Goal: Task Accomplishment & Management: Use online tool/utility

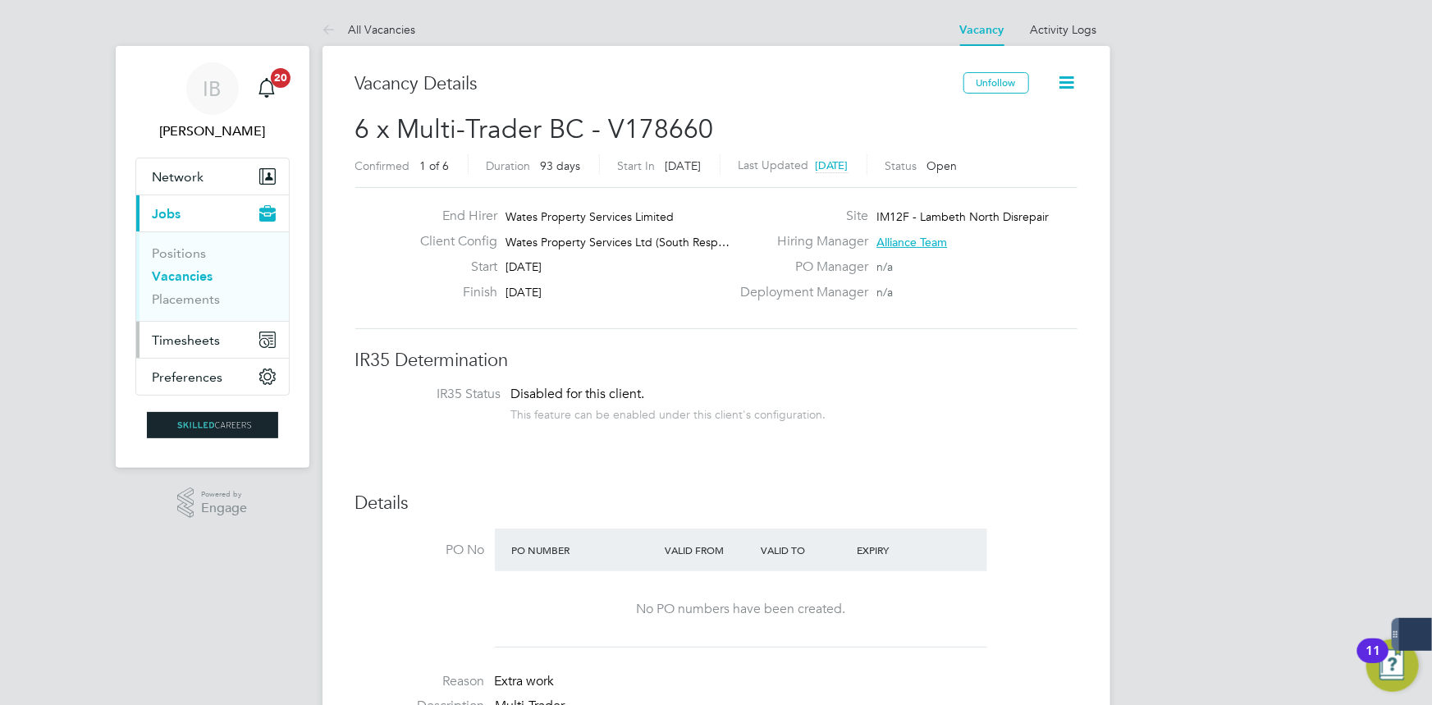
click at [222, 335] on button "Timesheets" at bounding box center [212, 340] width 153 height 36
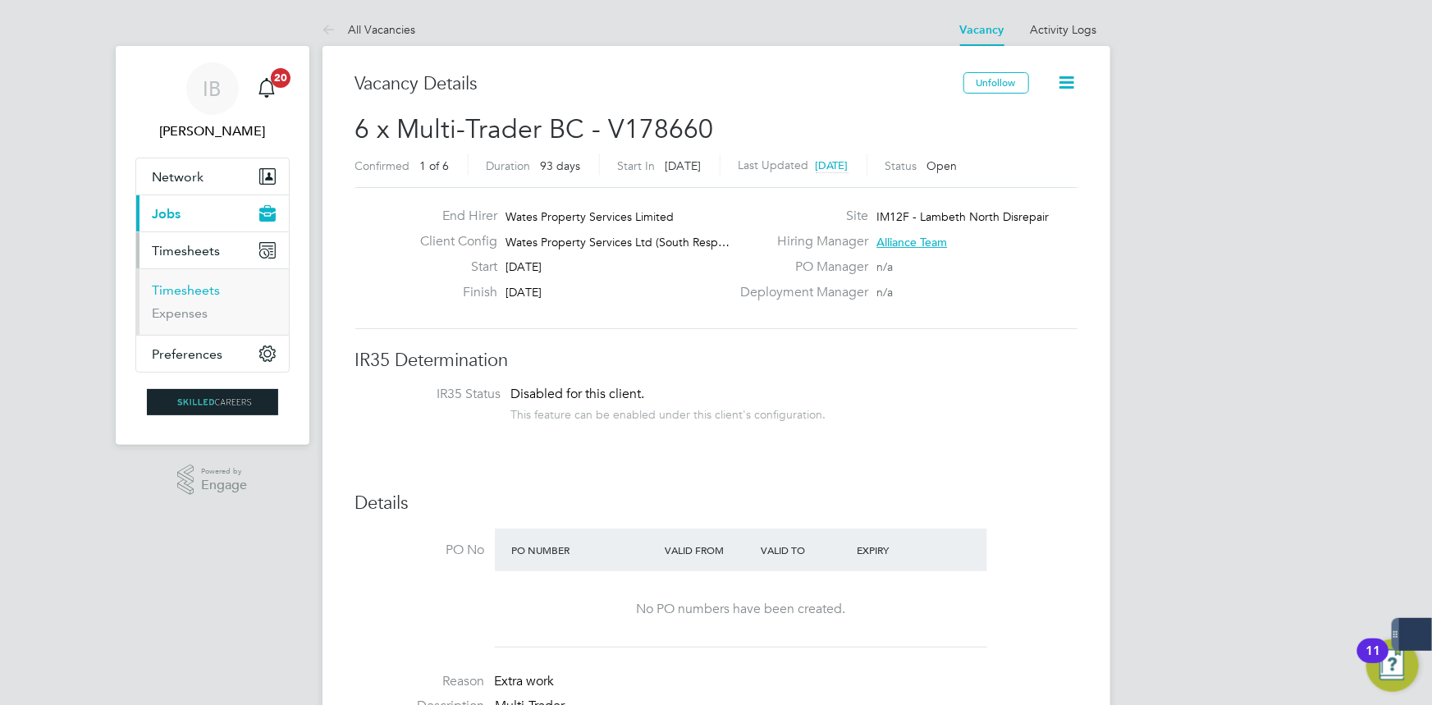
click at [203, 291] on link "Timesheets" at bounding box center [187, 290] width 68 height 16
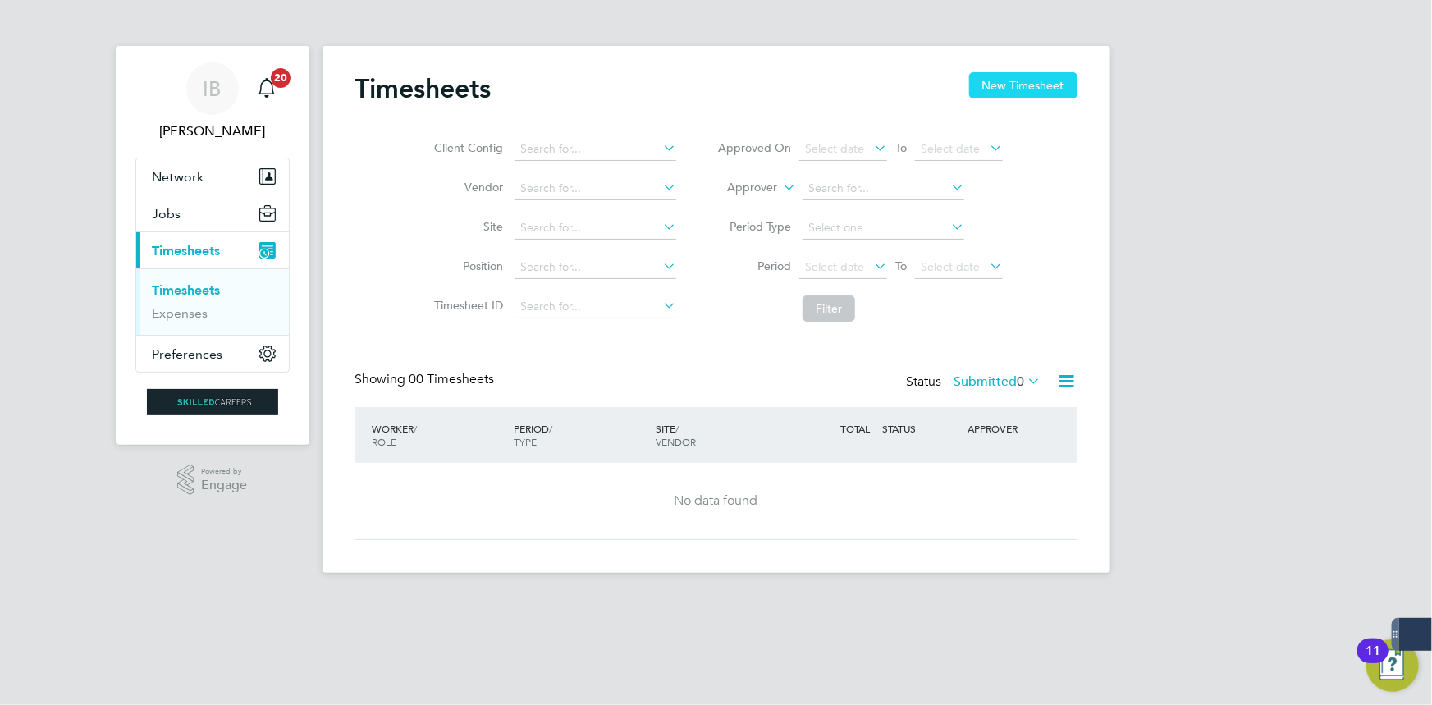
click at [1024, 78] on button "New Timesheet" at bounding box center [1023, 85] width 108 height 26
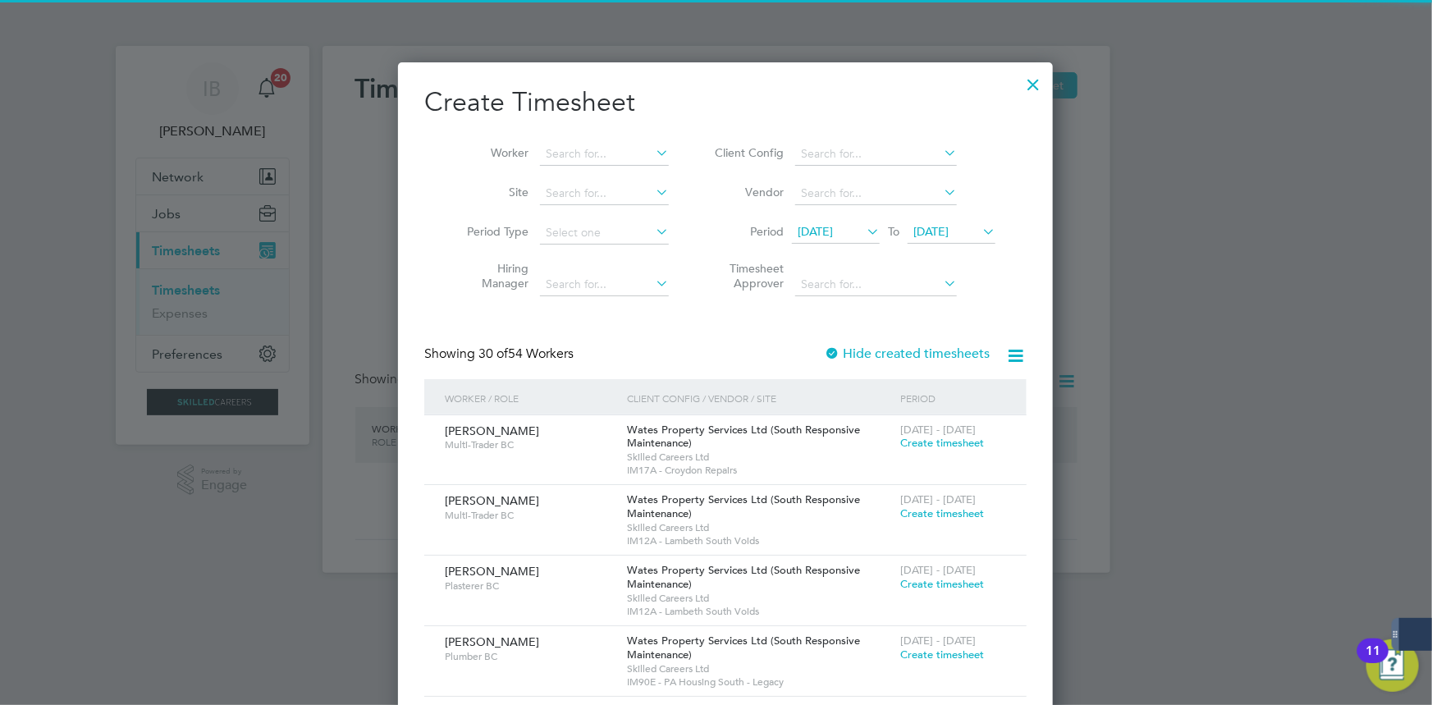
scroll to position [8, 7]
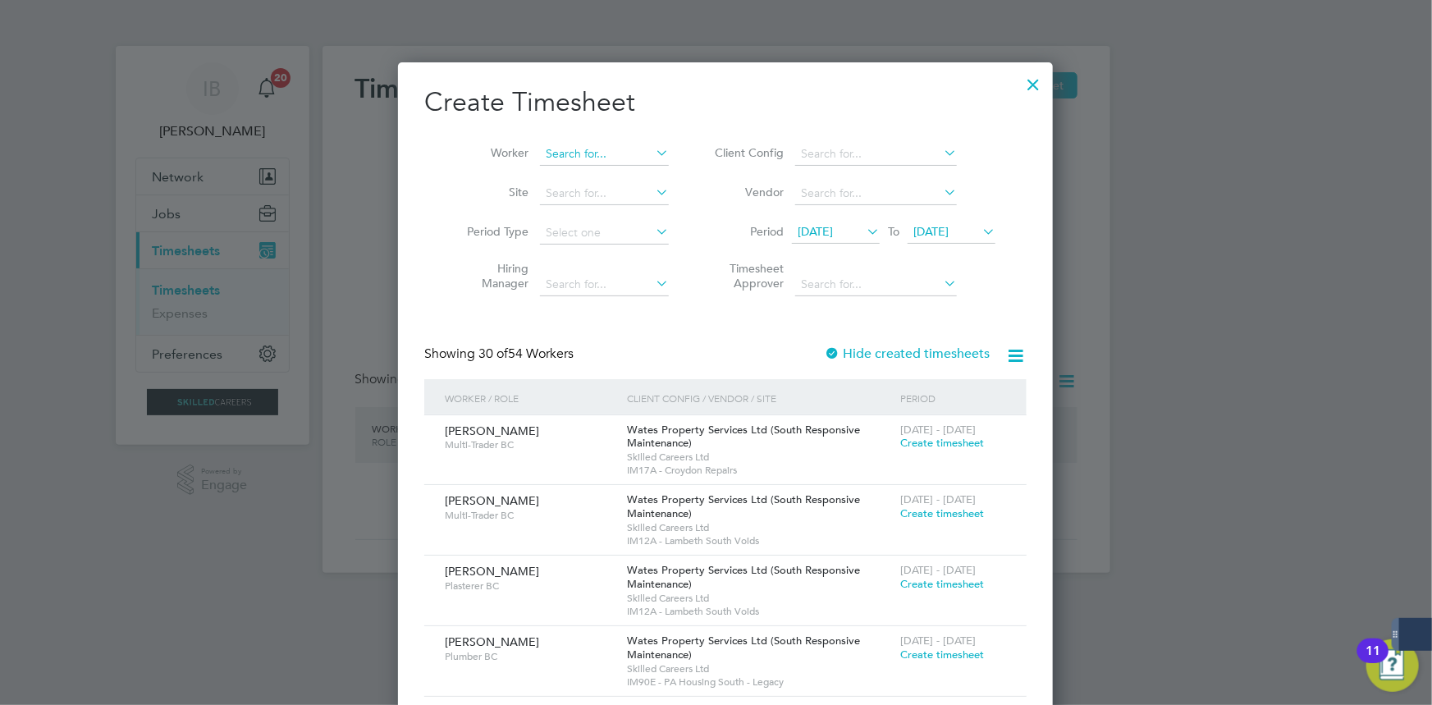
click at [603, 155] on input at bounding box center [604, 154] width 129 height 23
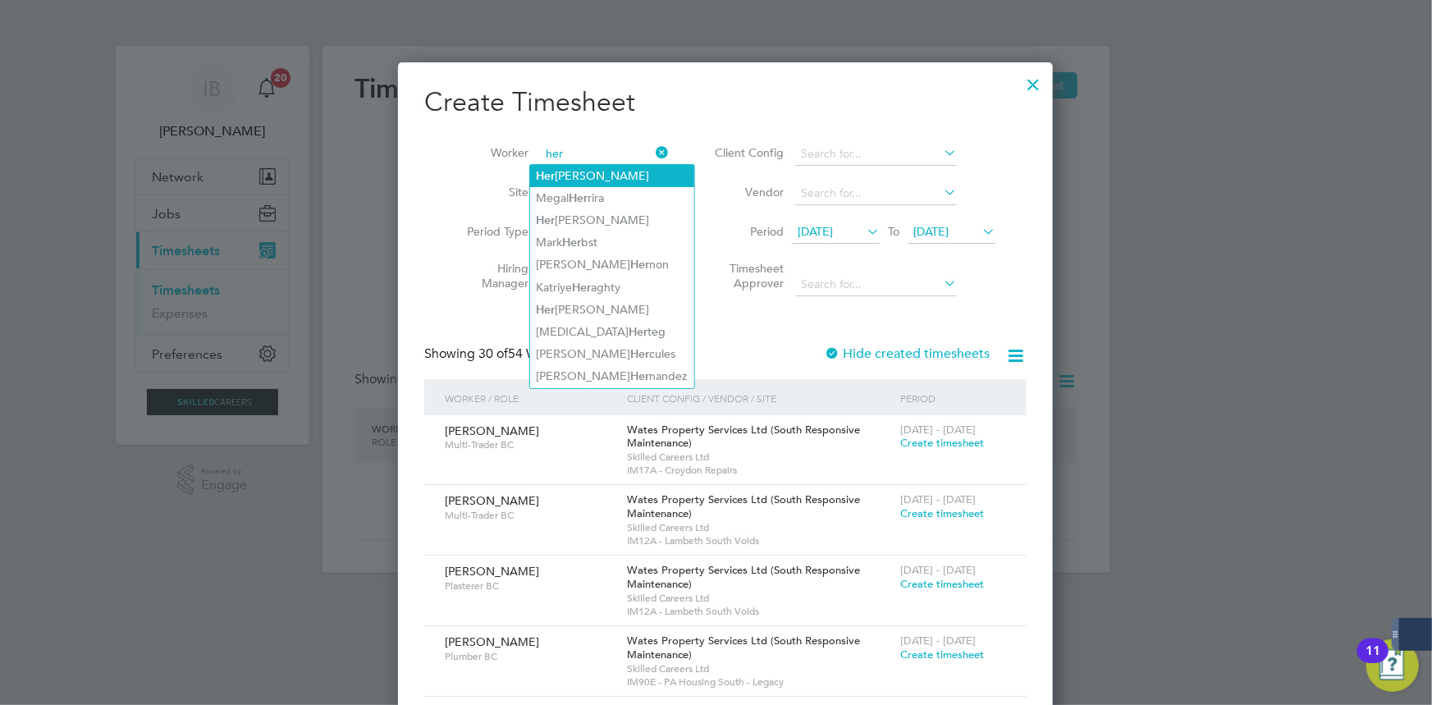
click at [603, 170] on li "Her [PERSON_NAME]" at bounding box center [612, 176] width 164 height 22
type input "[PERSON_NAME]"
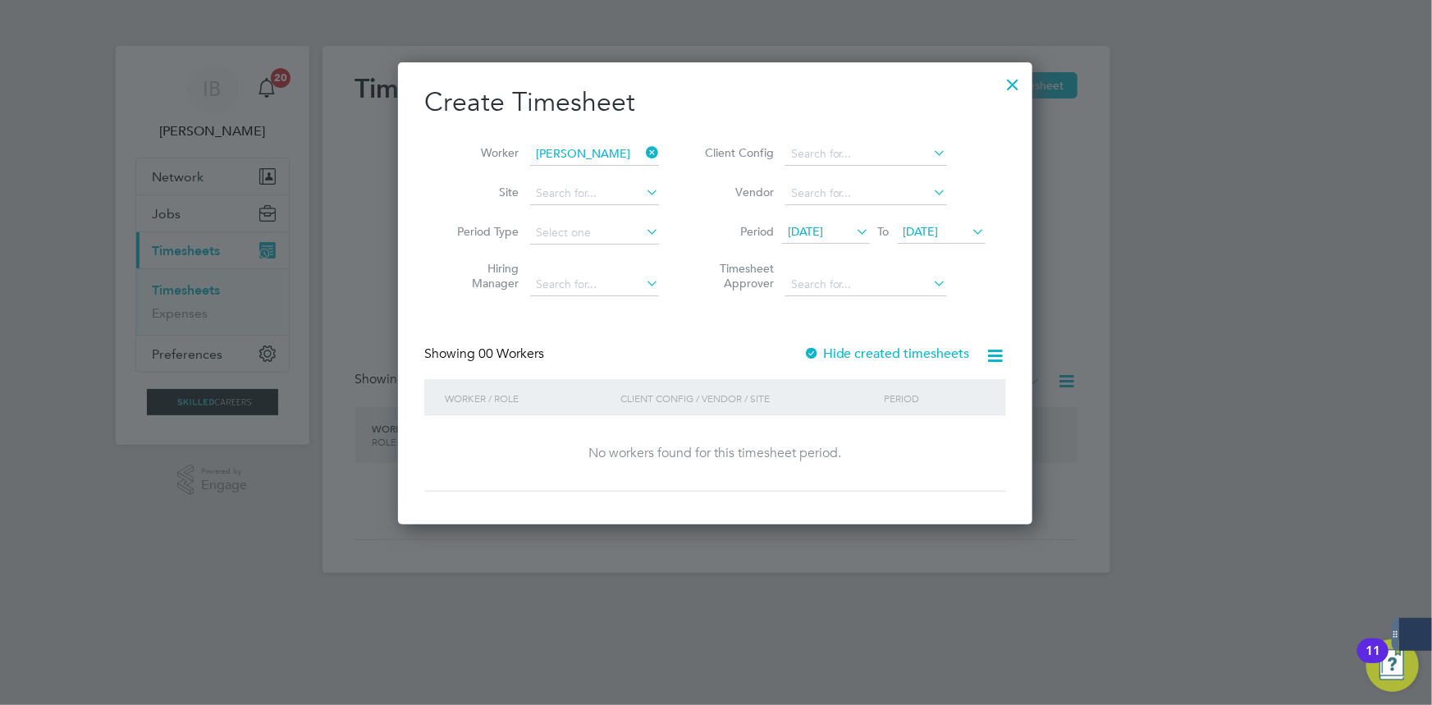
click at [801, 235] on span "[DATE]" at bounding box center [805, 231] width 35 height 15
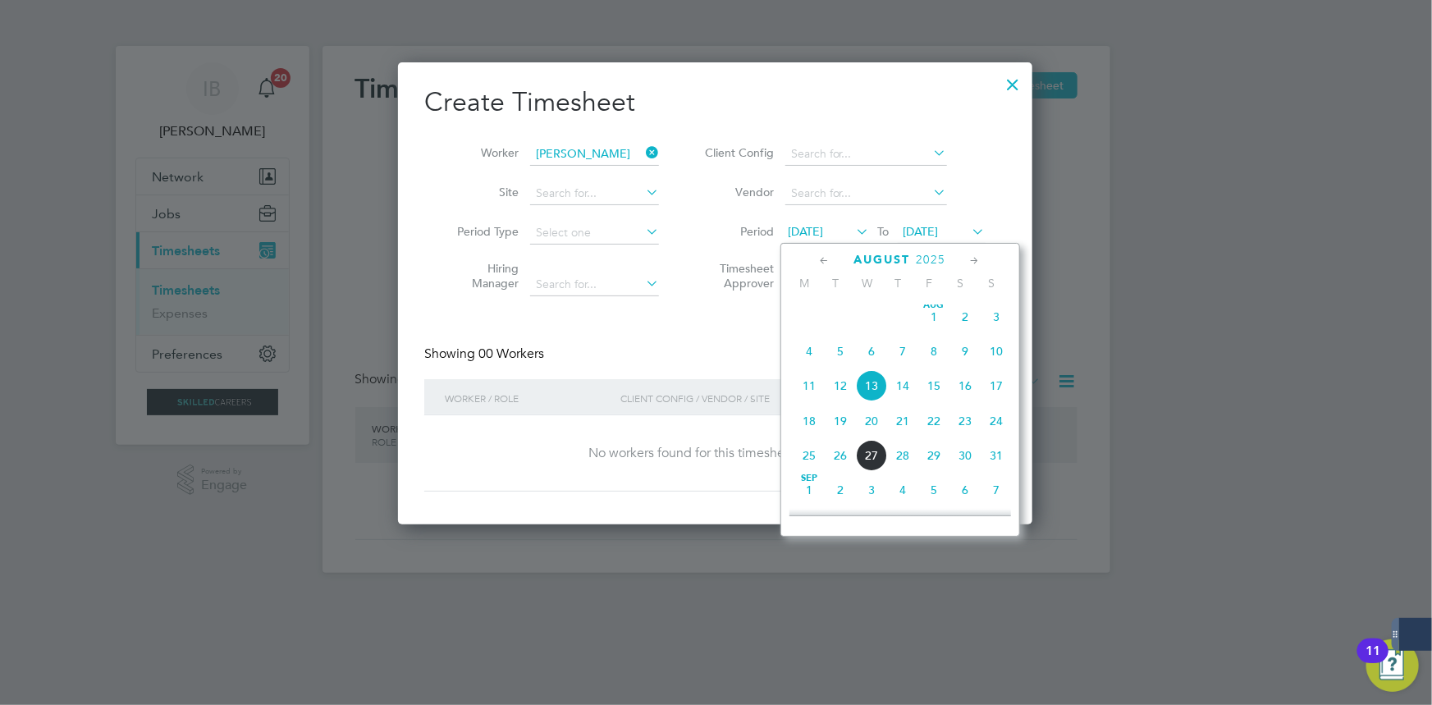
click at [825, 258] on icon at bounding box center [825, 261] width 16 height 18
click at [973, 259] on icon at bounding box center [975, 261] width 16 height 18
click at [813, 358] on span "7" at bounding box center [808, 351] width 31 height 31
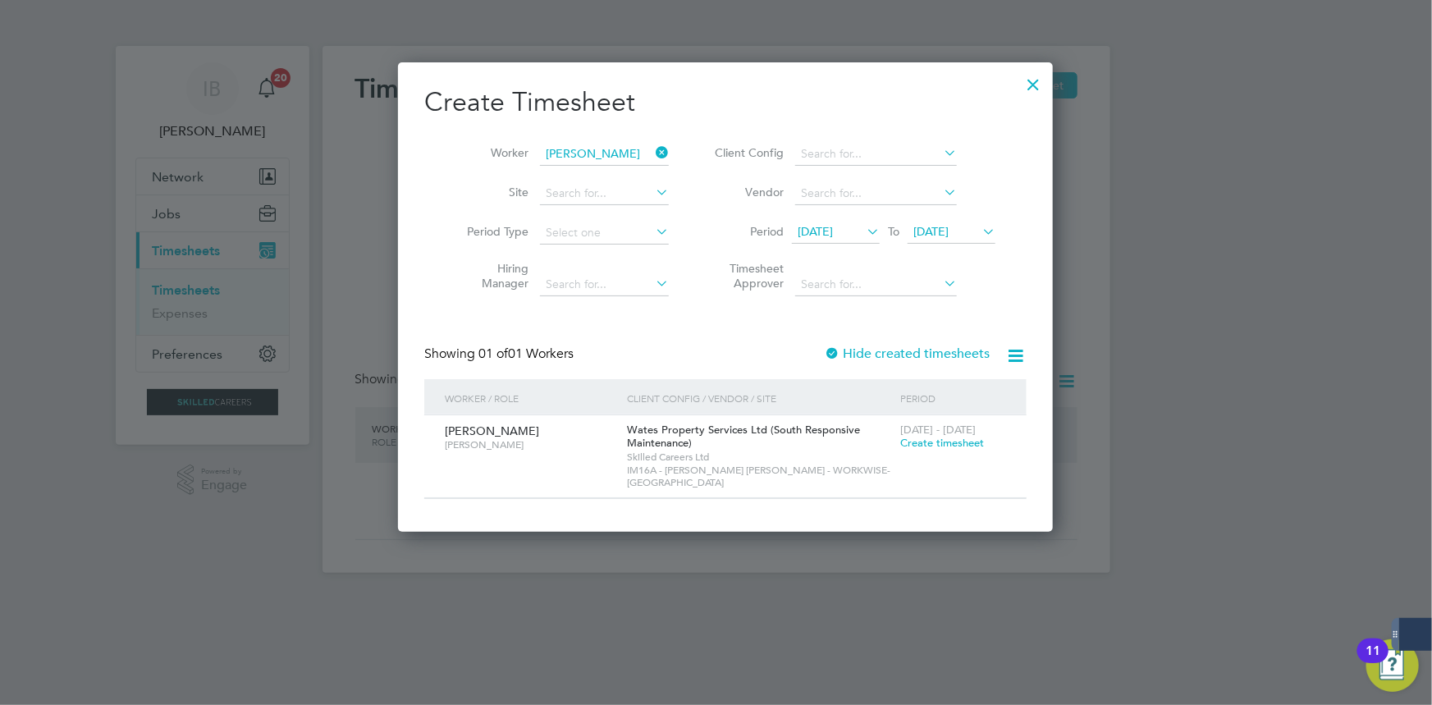
click at [892, 345] on label "Hide created timesheets" at bounding box center [907, 353] width 167 height 16
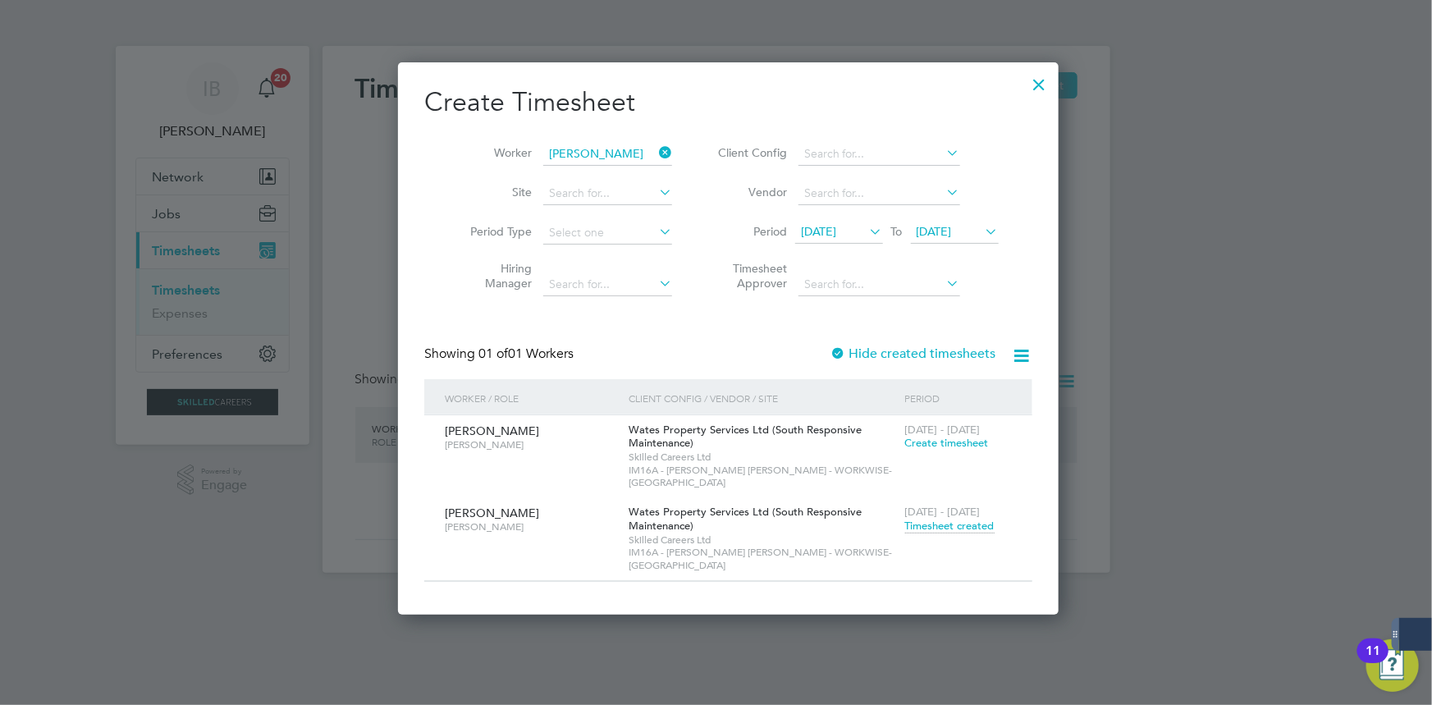
click at [930, 519] on span "Timesheet created" at bounding box center [949, 526] width 89 height 15
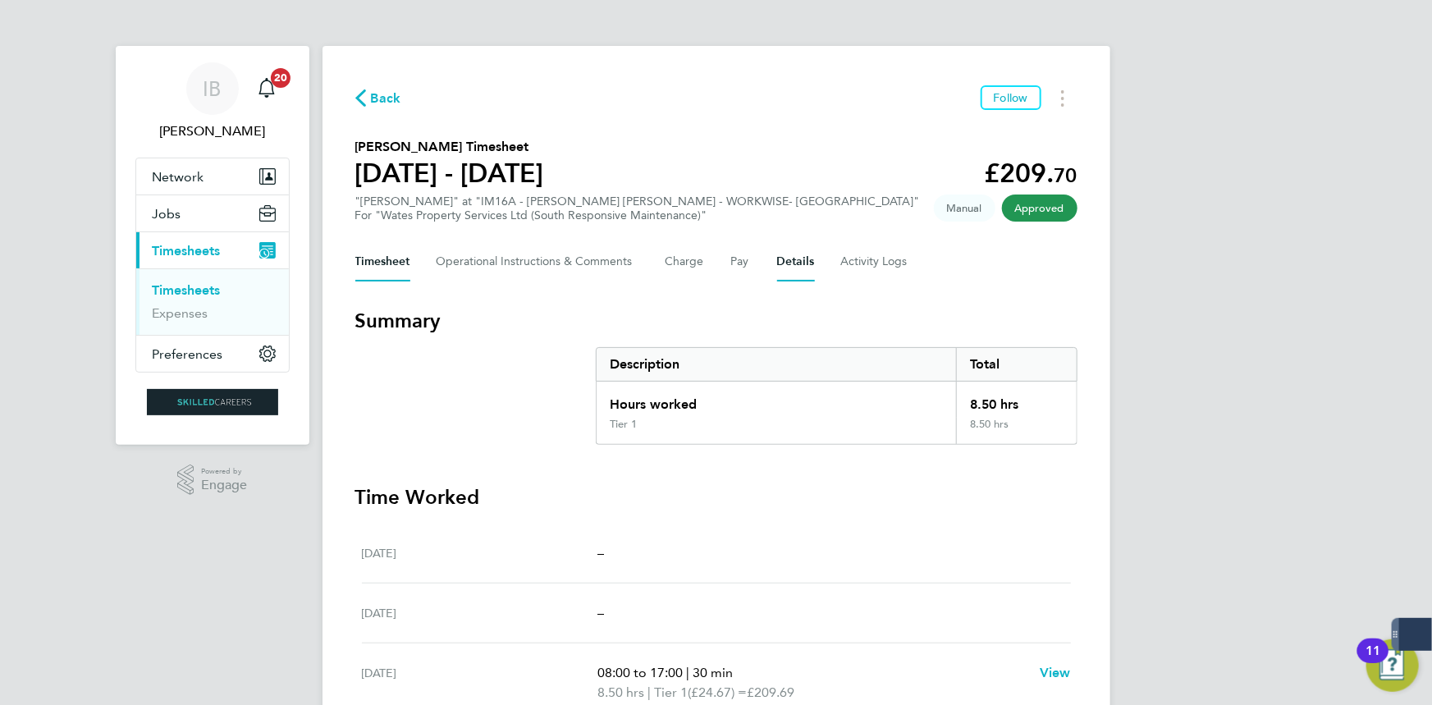
click at [790, 255] on button "Details" at bounding box center [796, 261] width 38 height 39
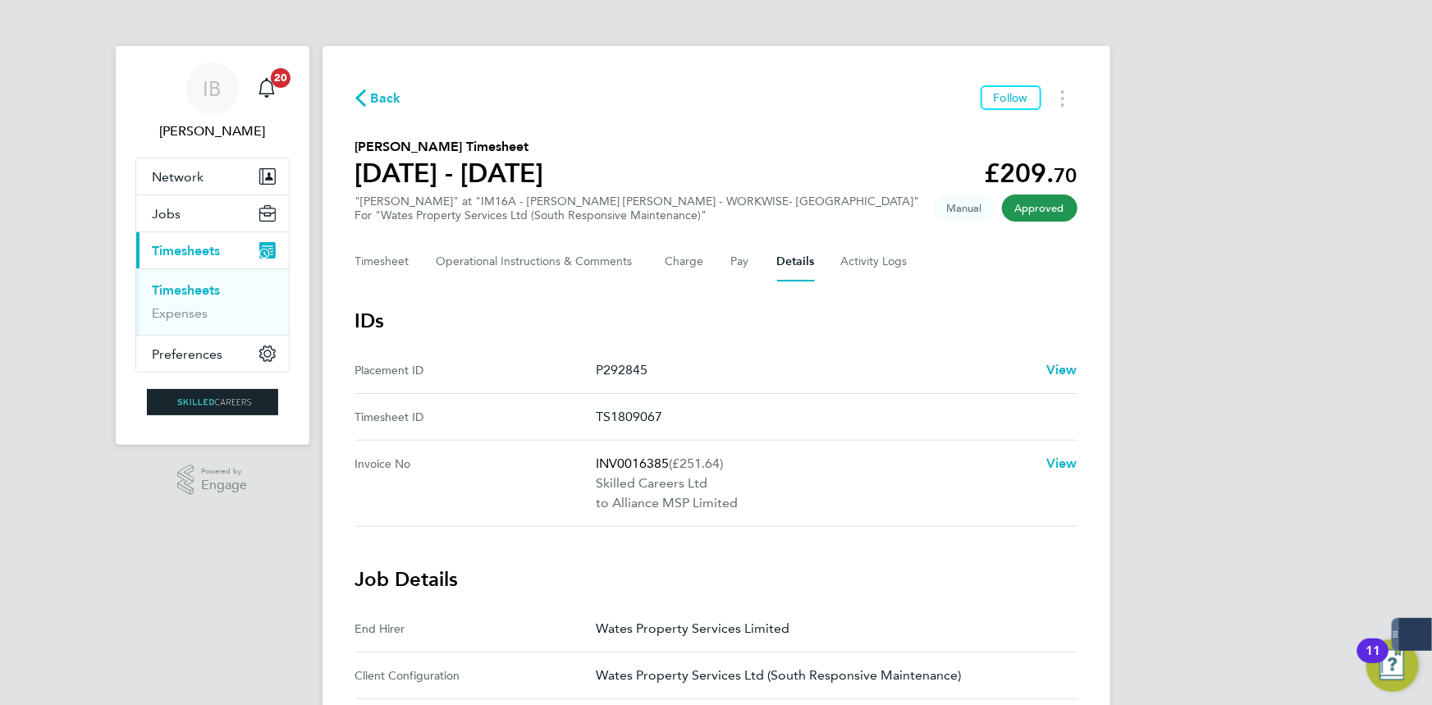
click at [830, 256] on div "Timesheet Operational Instructions & Comments Charge Pay Details Activity Logs" at bounding box center [716, 261] width 722 height 39
click at [862, 264] on Logs-tab "Activity Logs" at bounding box center [875, 261] width 69 height 39
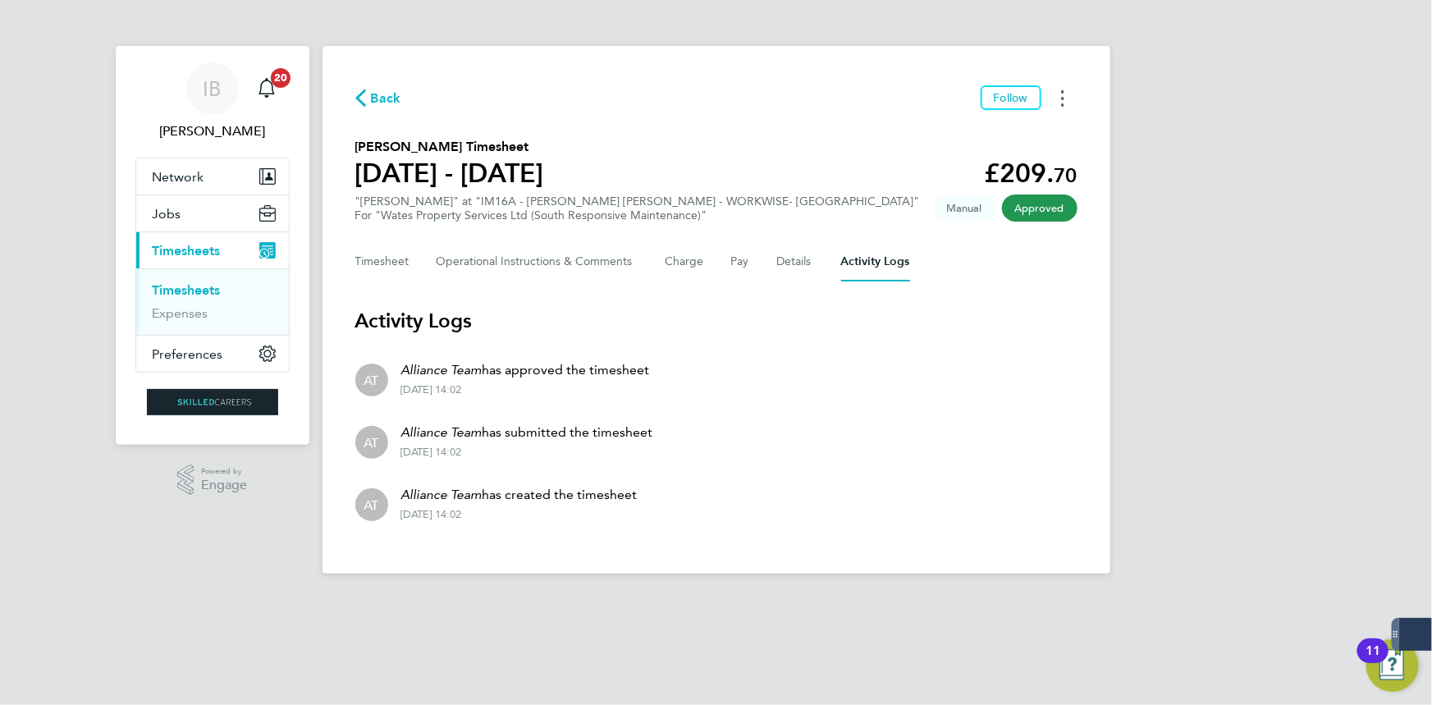
click at [1061, 100] on icon "Timesheets Menu" at bounding box center [1062, 98] width 3 height 16
click at [1005, 130] on link "Download timesheet" at bounding box center [978, 134] width 197 height 33
